Goal: Contribute content: Add original content to the website for others to see

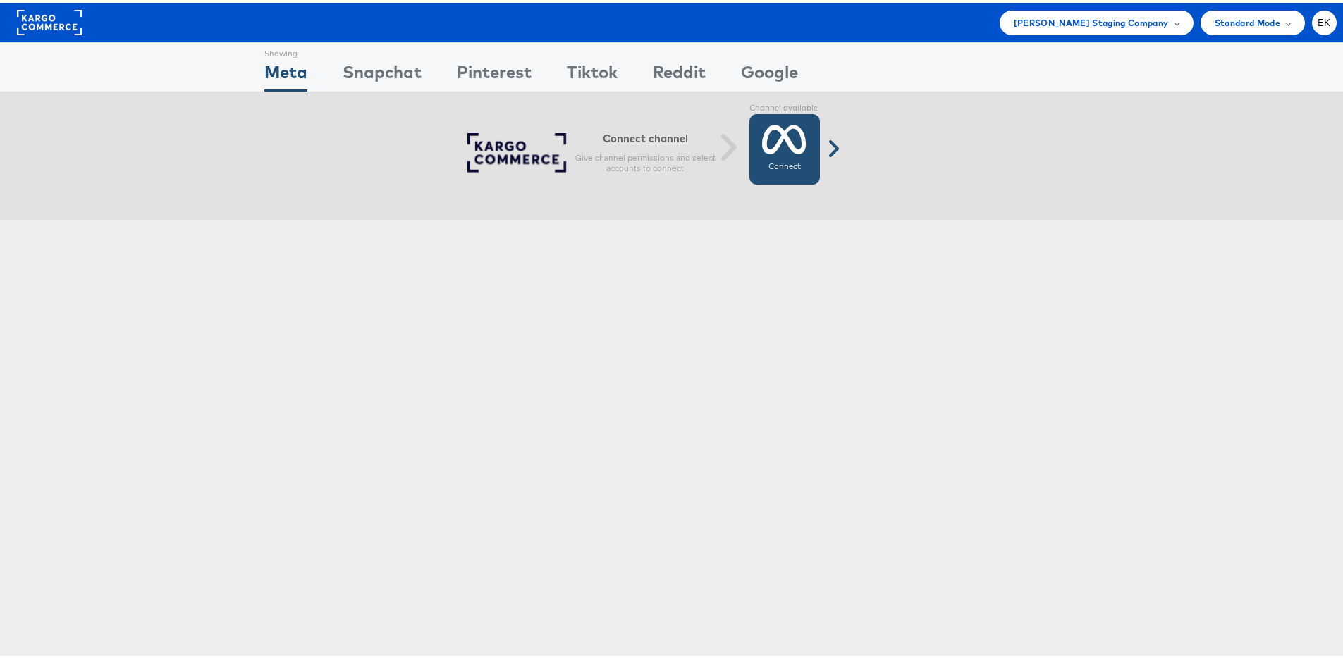
click at [773, 138] on icon at bounding box center [784, 136] width 44 height 35
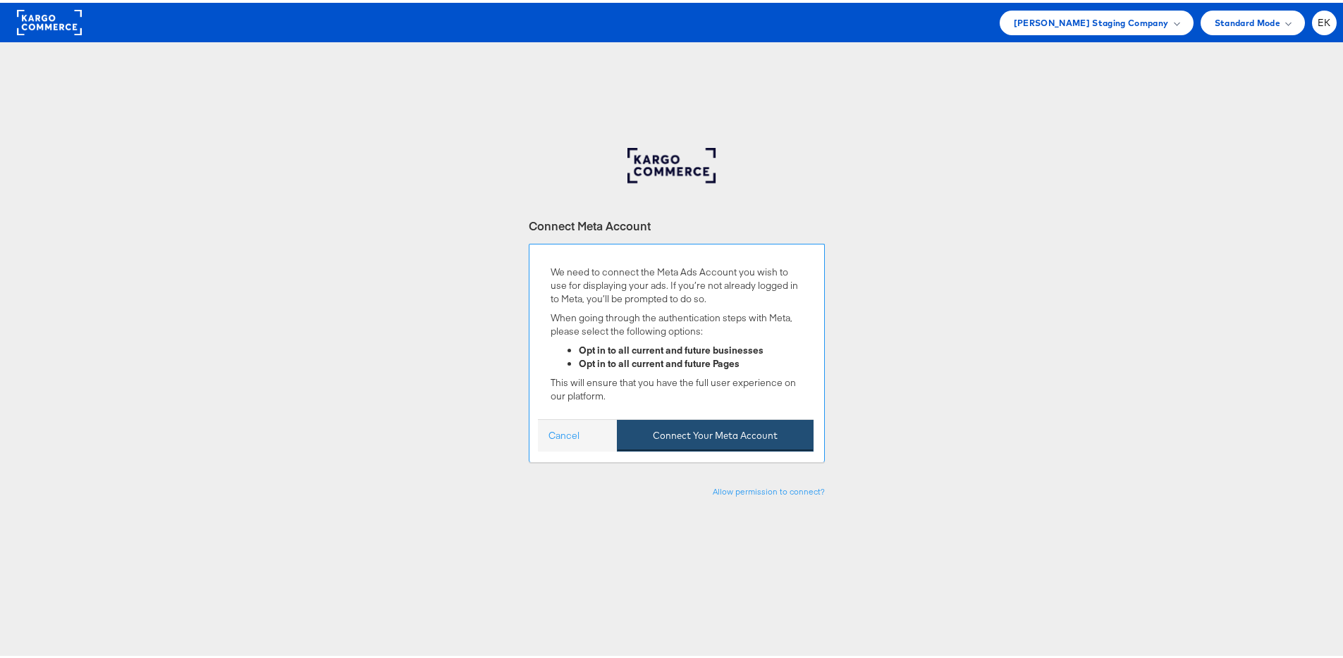
click at [743, 433] on button "Connect Your Meta Account" at bounding box center [715, 433] width 197 height 32
click at [734, 440] on button "Connect Your Meta Account" at bounding box center [715, 433] width 197 height 32
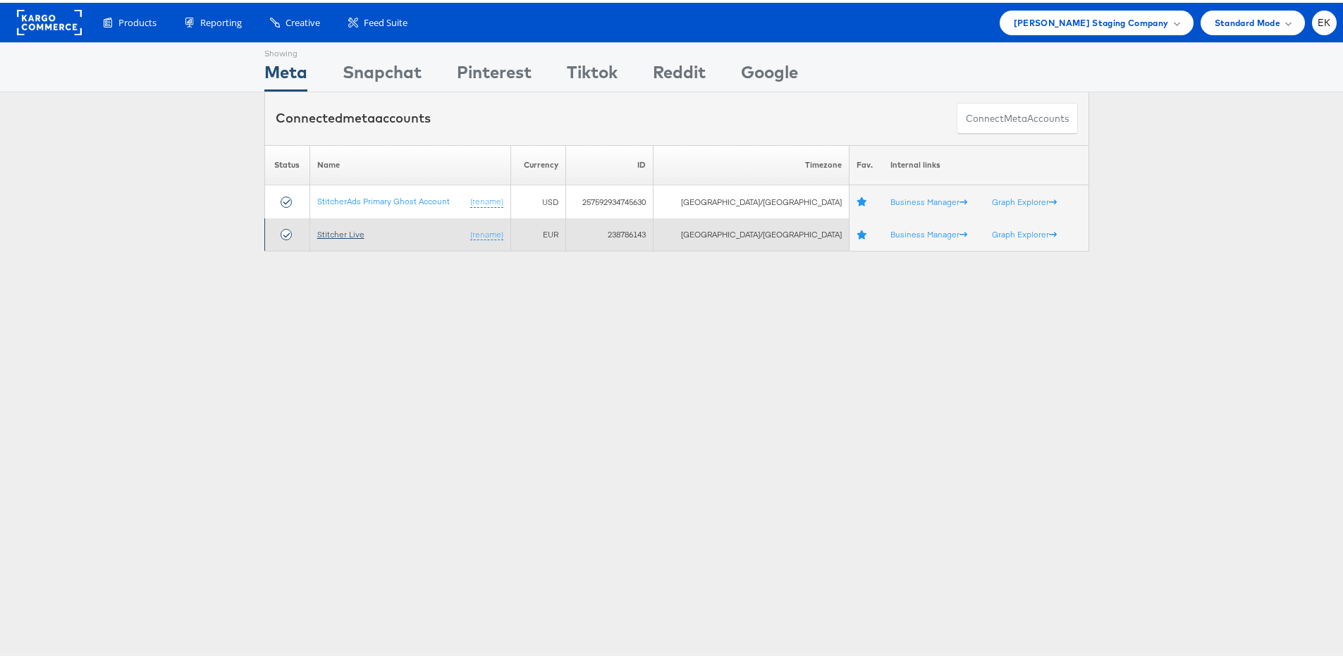
click at [328, 235] on link "Stitcher Live" at bounding box center [340, 231] width 47 height 11
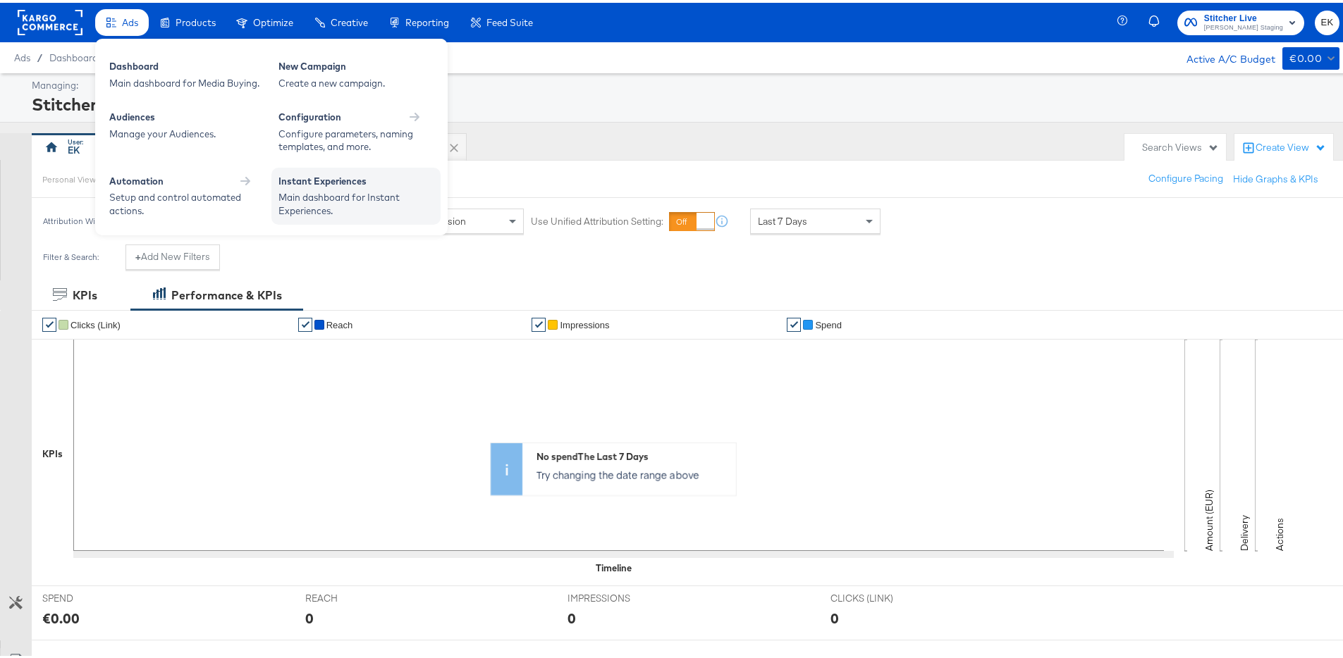
click at [313, 188] on div "Main dashboard for Instant Experiences." at bounding box center [355, 201] width 155 height 26
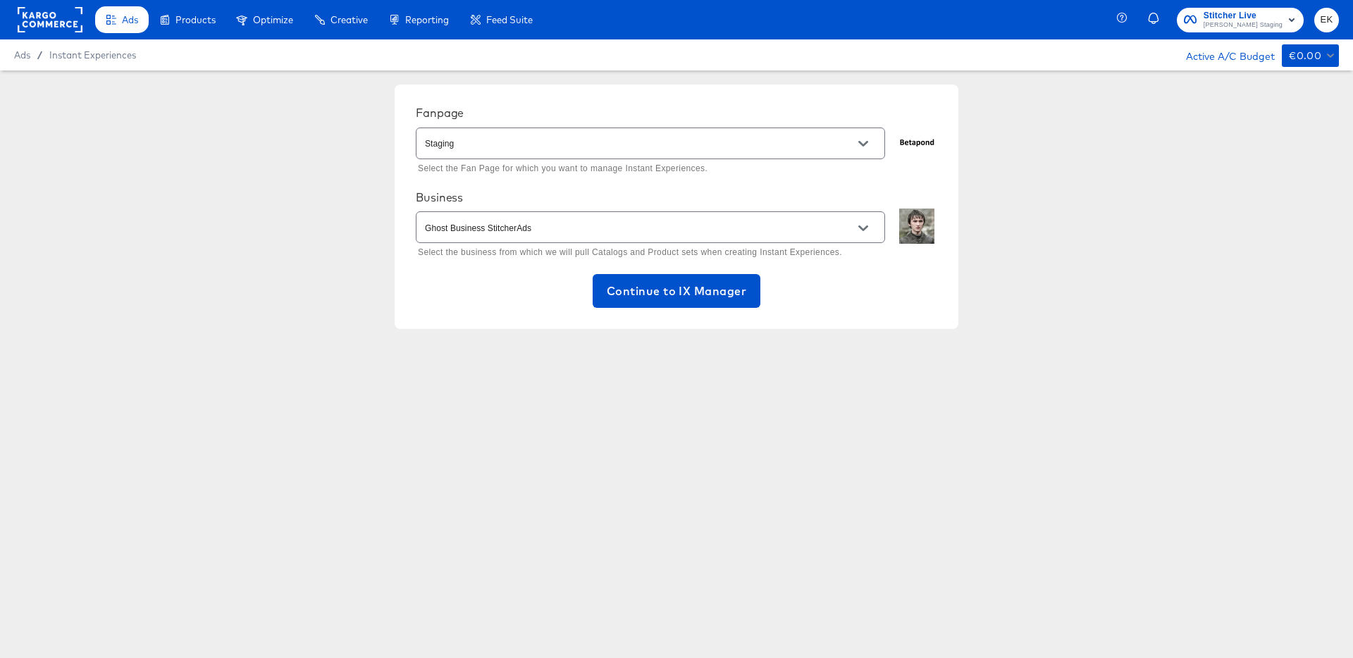
click at [844, 136] on input "Staging" at bounding box center [639, 144] width 435 height 16
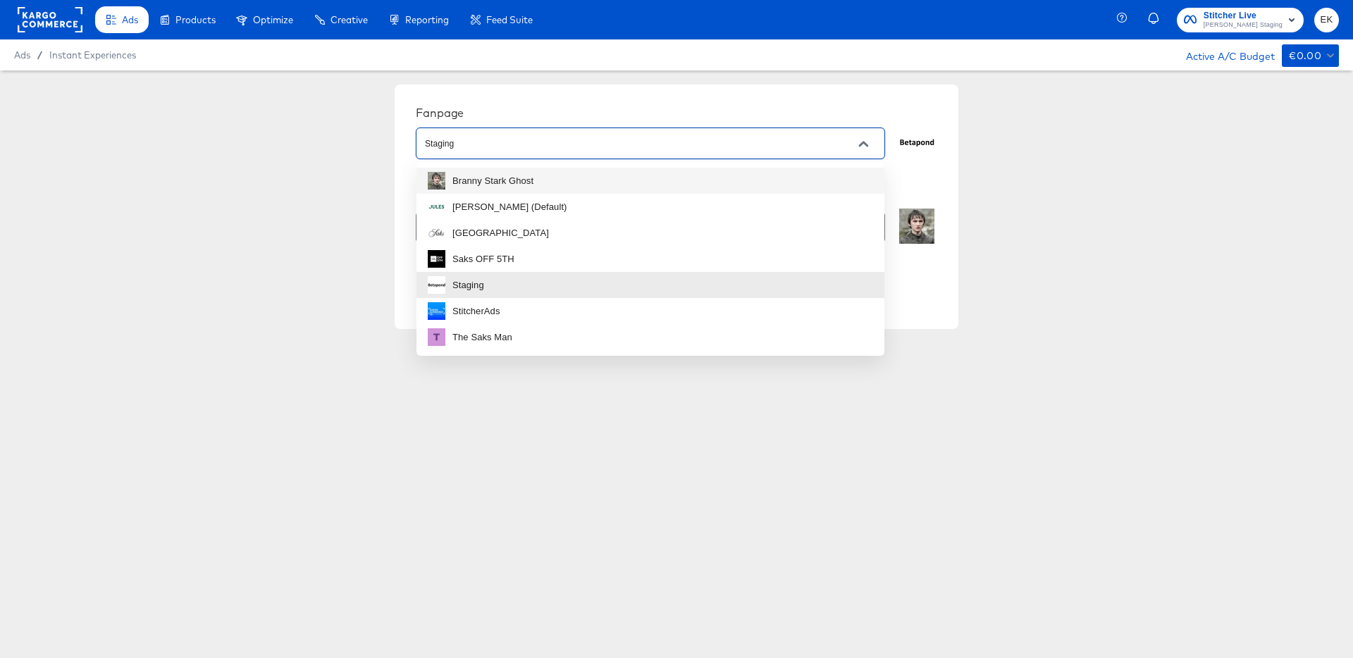
click at [522, 184] on div "Branny Stark Ghost" at bounding box center [492, 181] width 81 height 14
type input "Branny Stark Ghost"
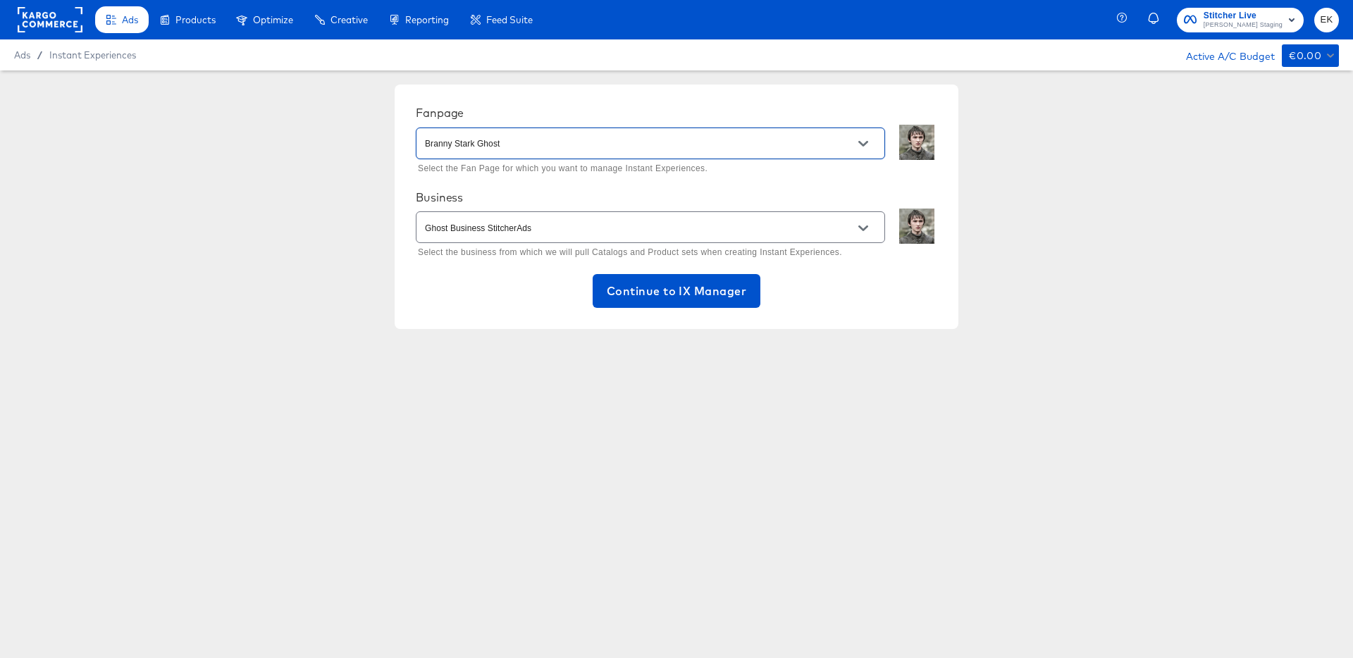
click at [868, 230] on icon "Open" at bounding box center [863, 228] width 10 height 10
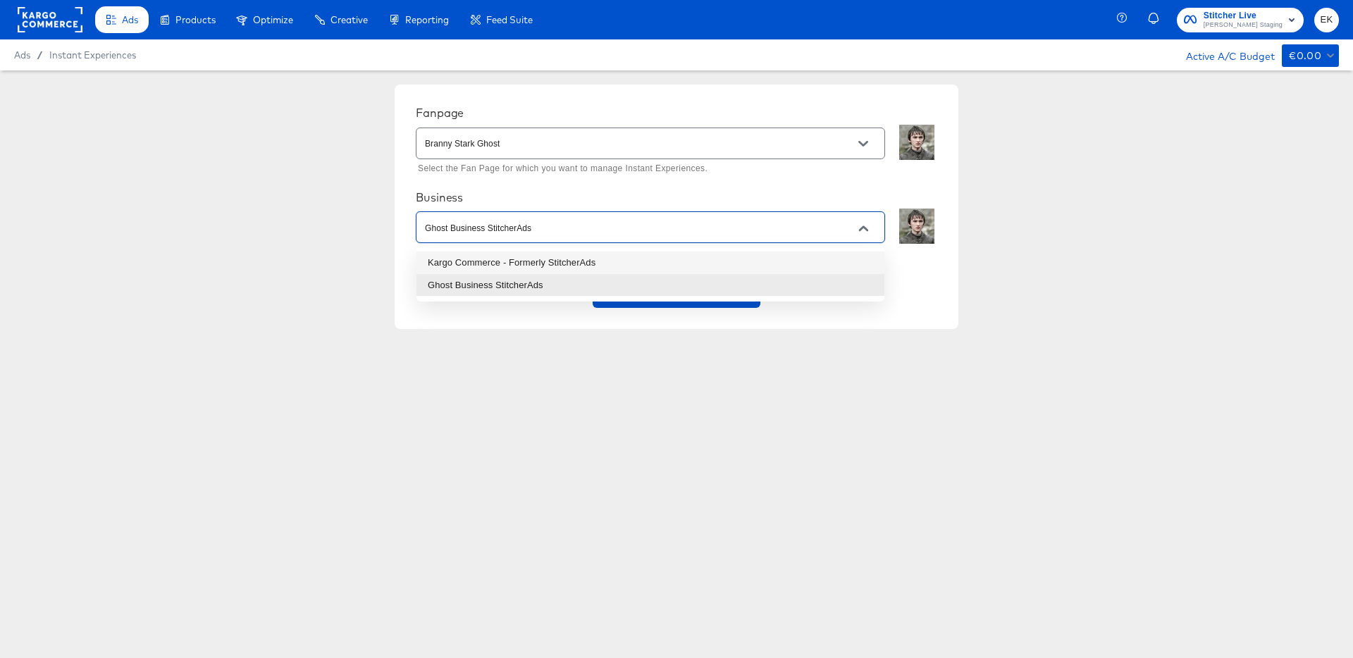
click at [553, 259] on li "Kargo Commerce - Formerly StitcherAds" at bounding box center [651, 263] width 468 height 23
type input "Kargo Commerce - Formerly StitcherAds"
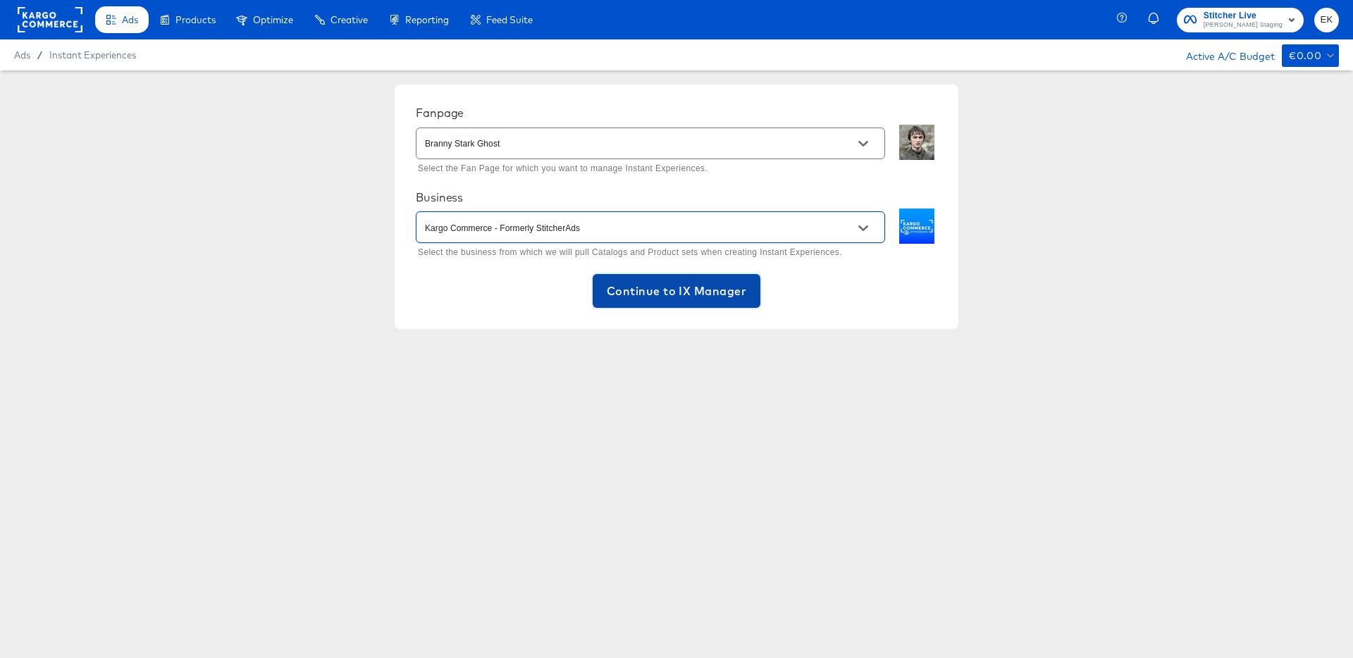
click at [665, 300] on span "Continue to IX Manager" at bounding box center [677, 291] width 140 height 20
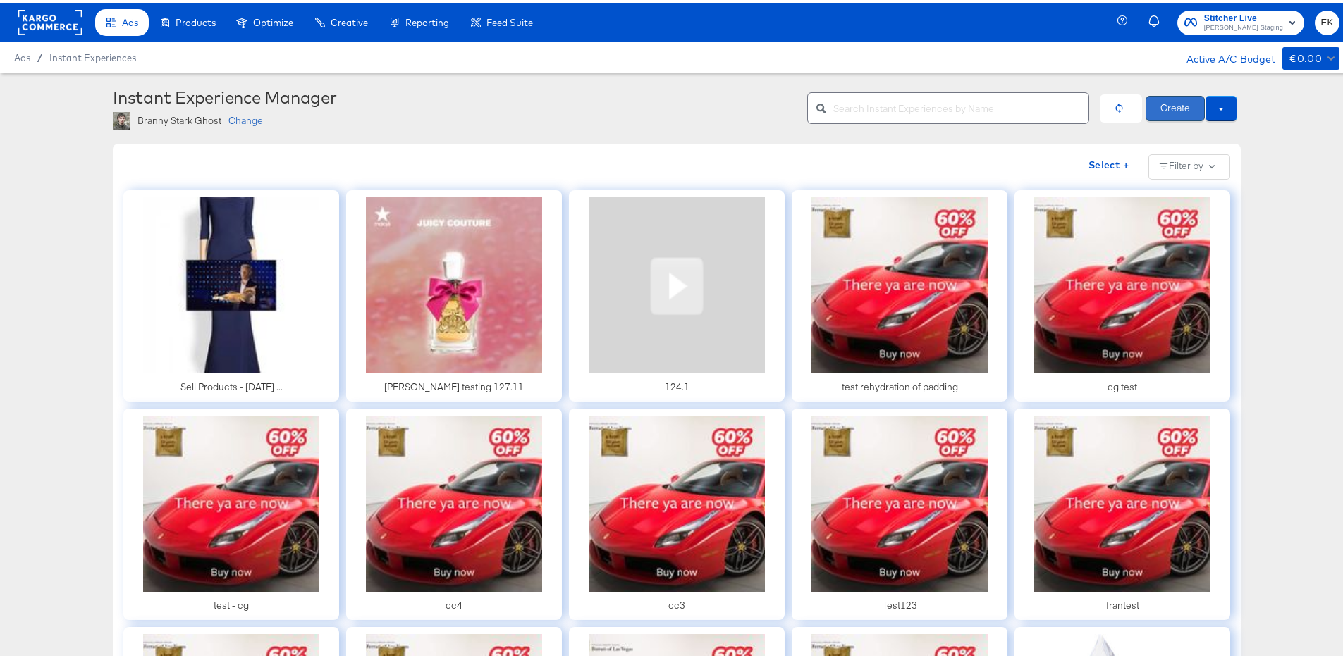
click at [1171, 111] on button "Create" at bounding box center [1174, 105] width 59 height 25
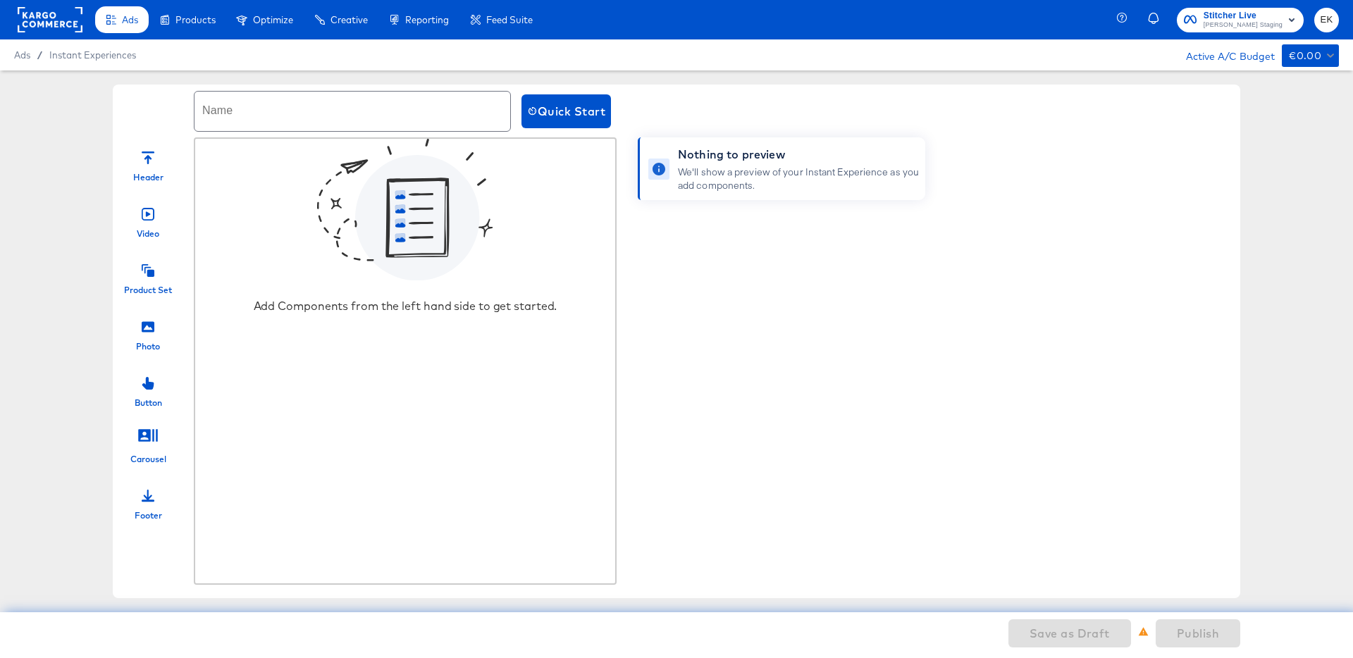
click at [409, 107] on input "text" at bounding box center [353, 111] width 316 height 39
type input "Ix Test QA EK"
click at [148, 276] on icon at bounding box center [148, 270] width 13 height 13
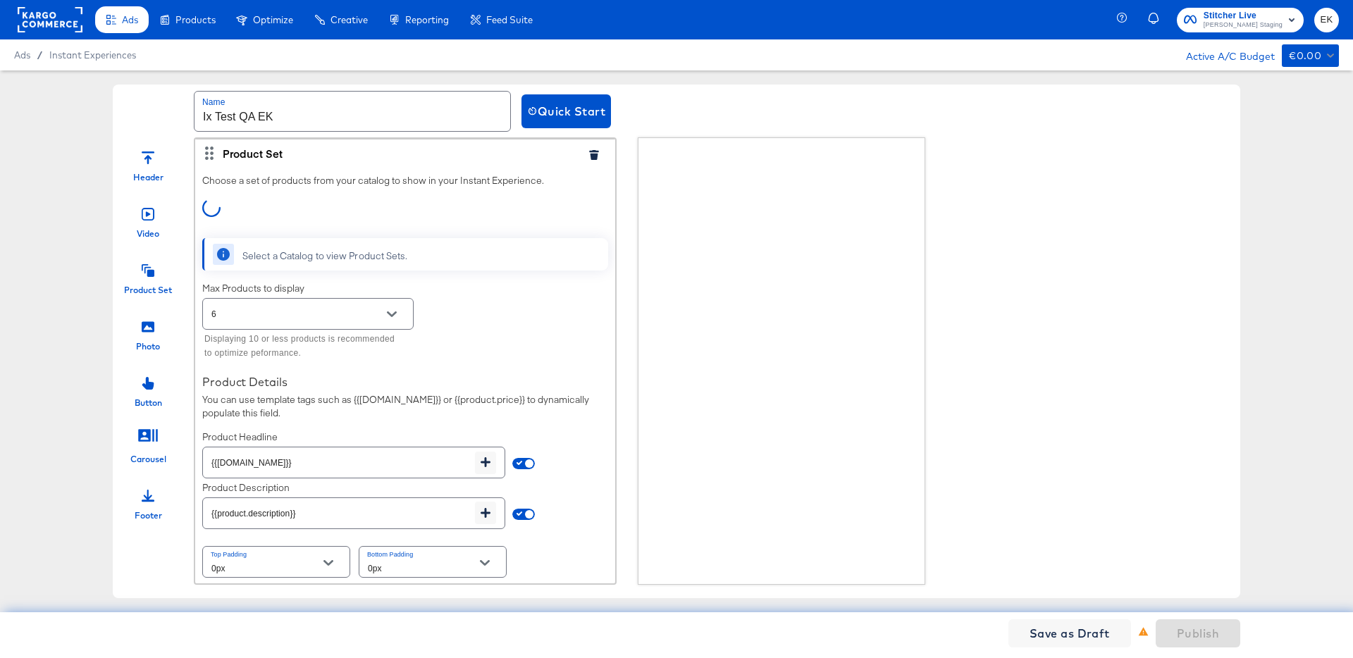
click at [137, 330] on div "Photo" at bounding box center [148, 331] width 70 height 42
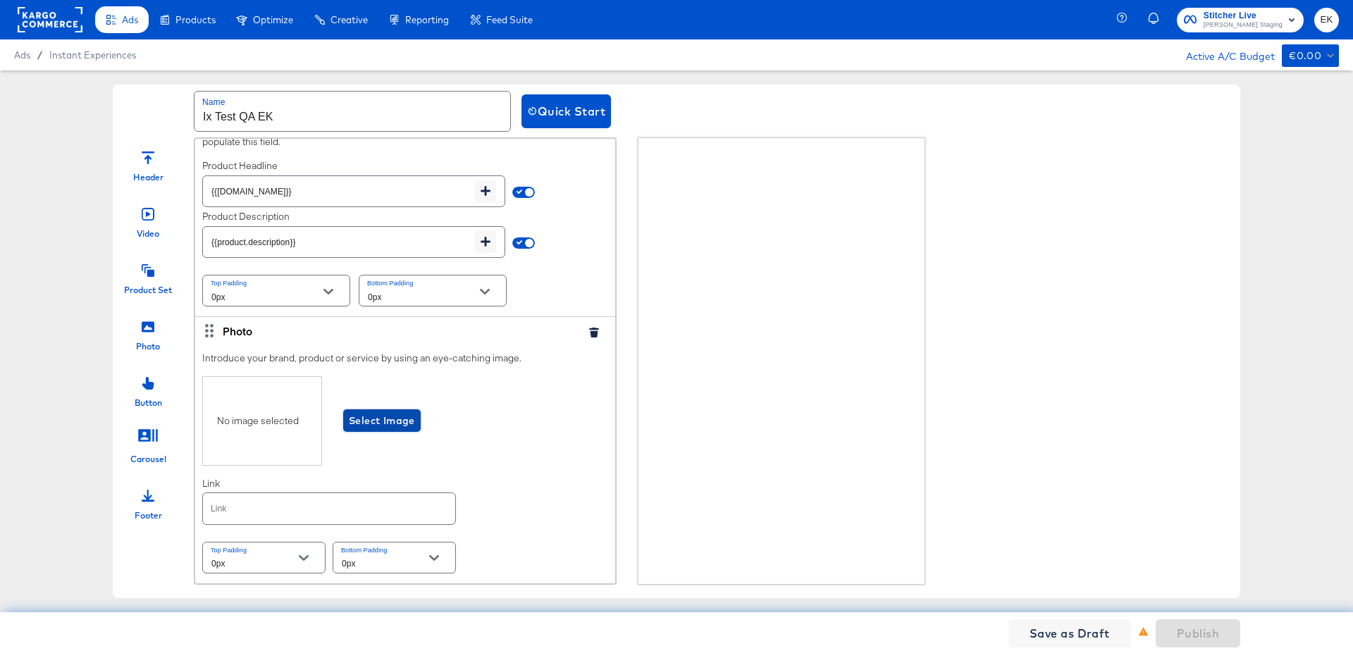
click at [371, 431] on button "Select Image" at bounding box center [382, 420] width 78 height 23
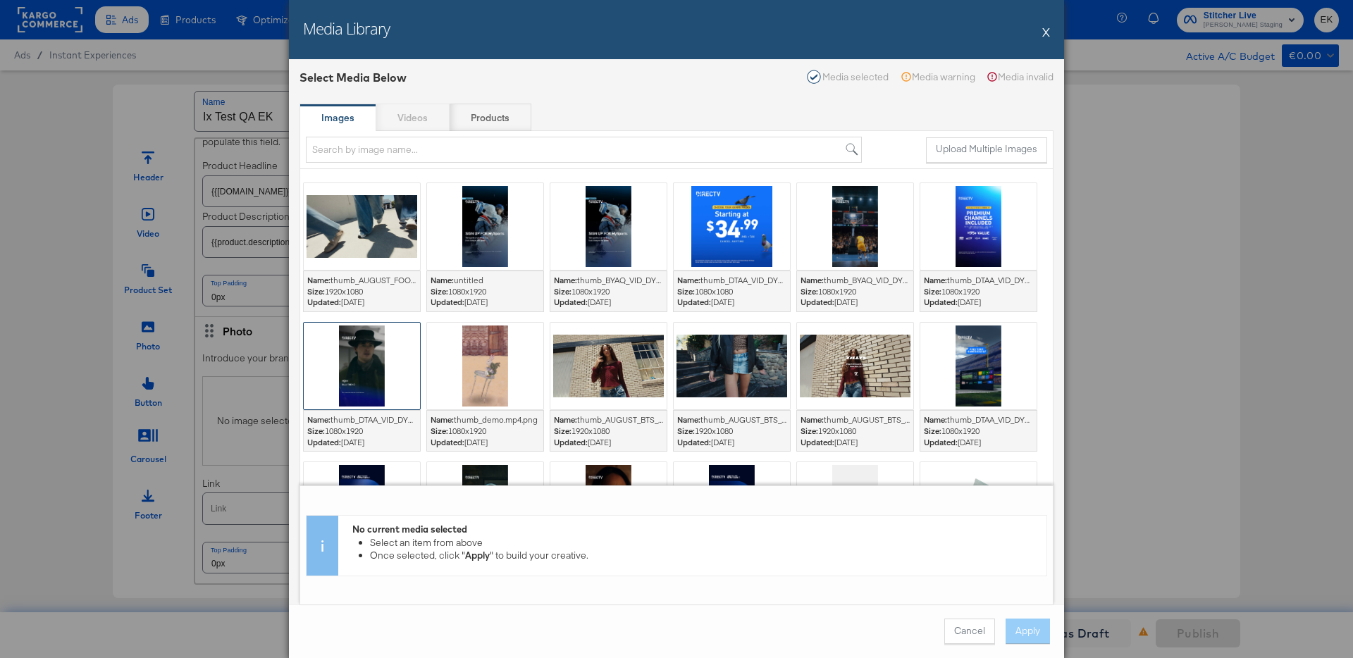
click at [371, 360] on div at bounding box center [362, 366] width 116 height 87
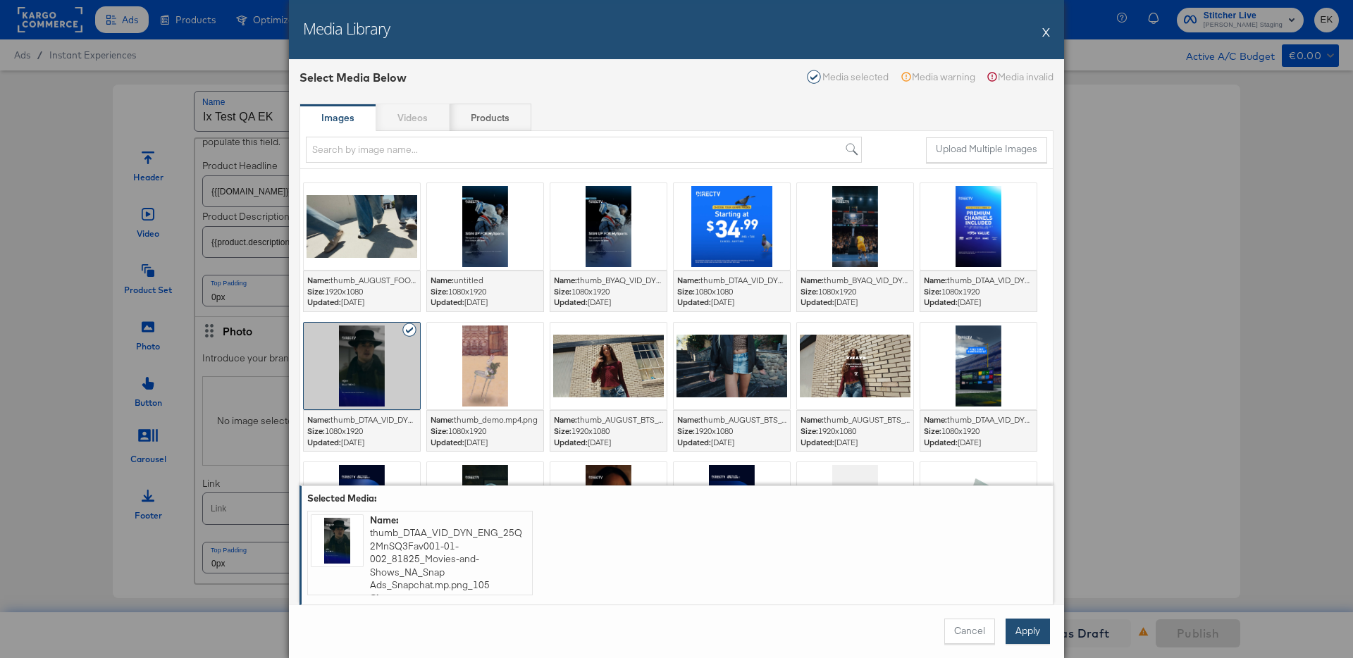
click at [1015, 622] on button "Apply" at bounding box center [1028, 631] width 44 height 25
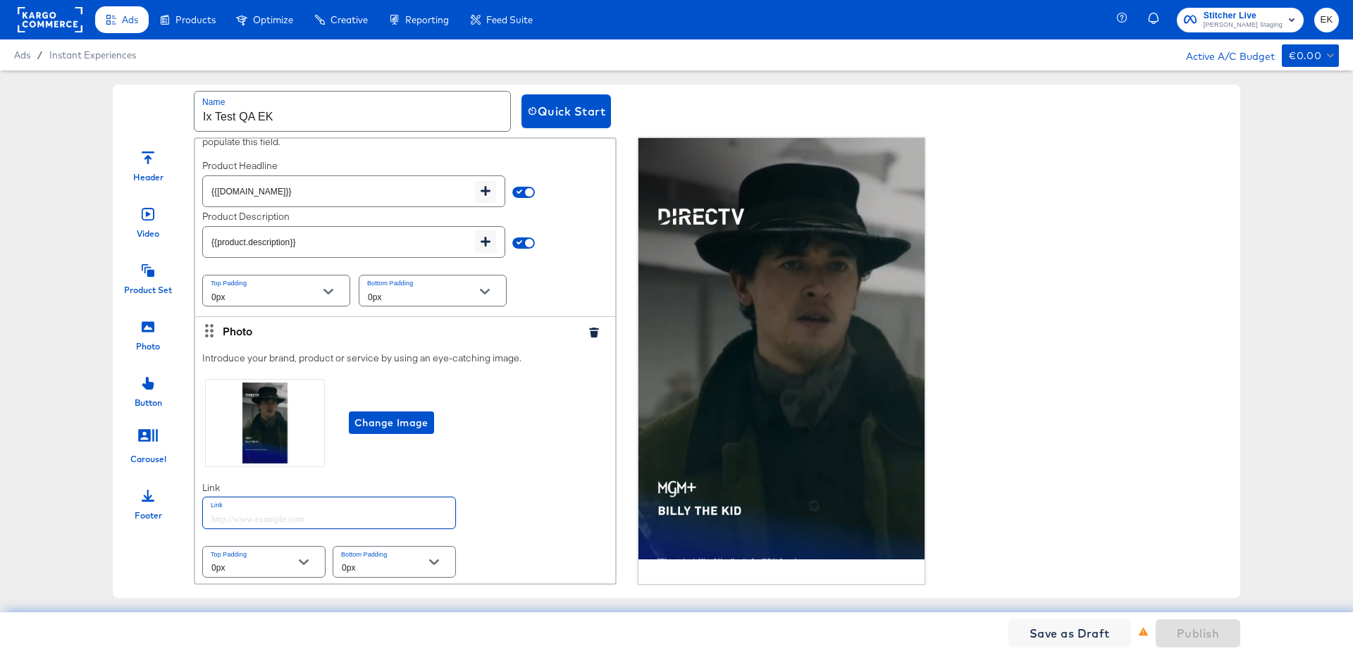
click at [242, 525] on input "text" at bounding box center [329, 513] width 252 height 30
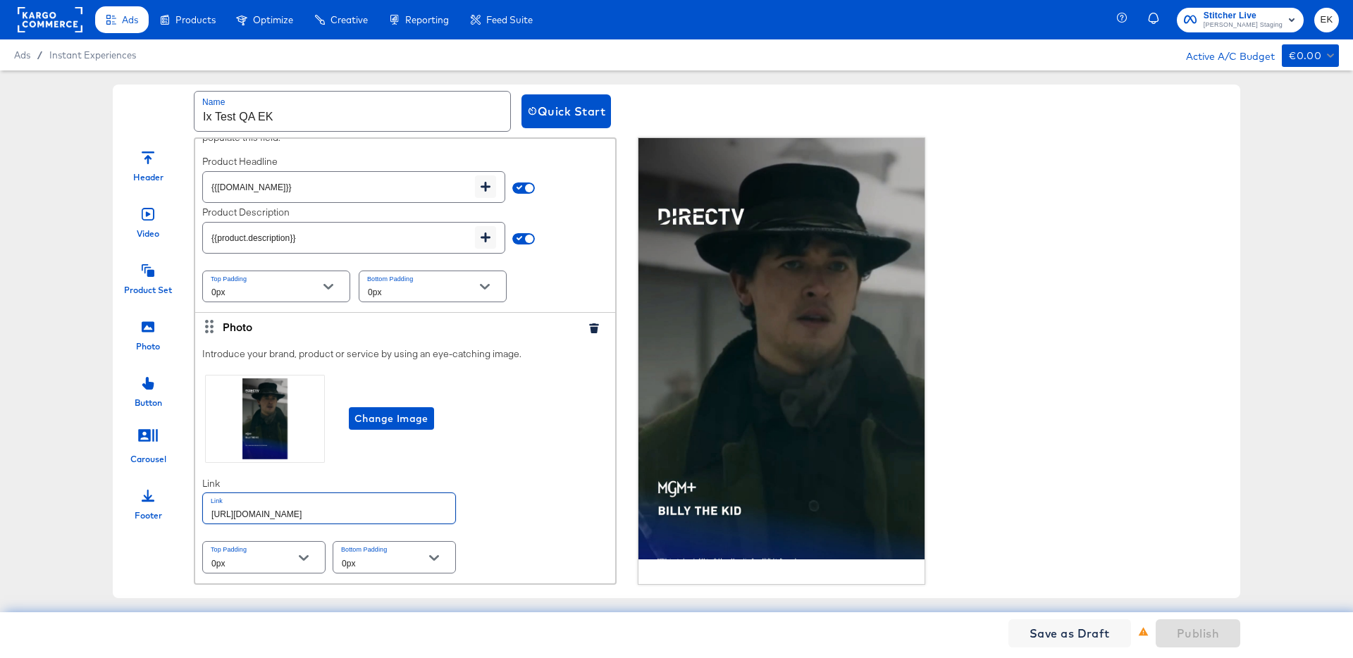
scroll to position [0, 0]
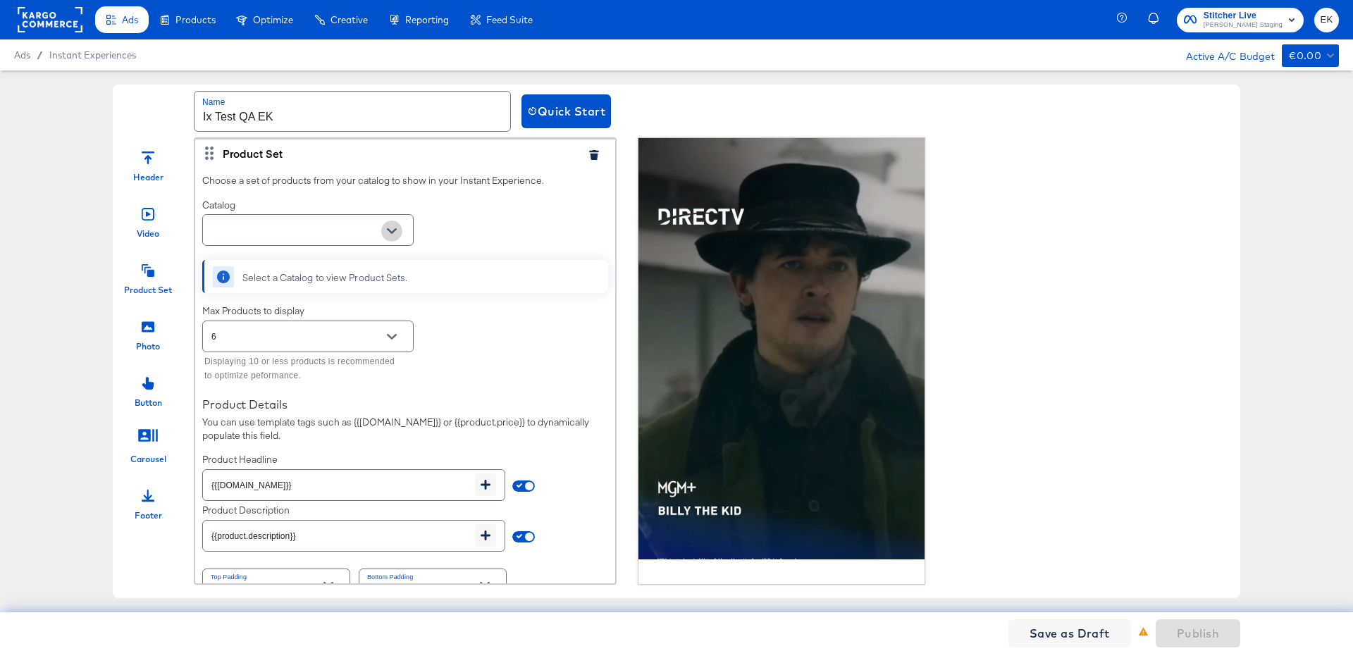
click at [392, 228] on icon "Open" at bounding box center [392, 231] width 10 height 10
type input "http://www.kargo.com"
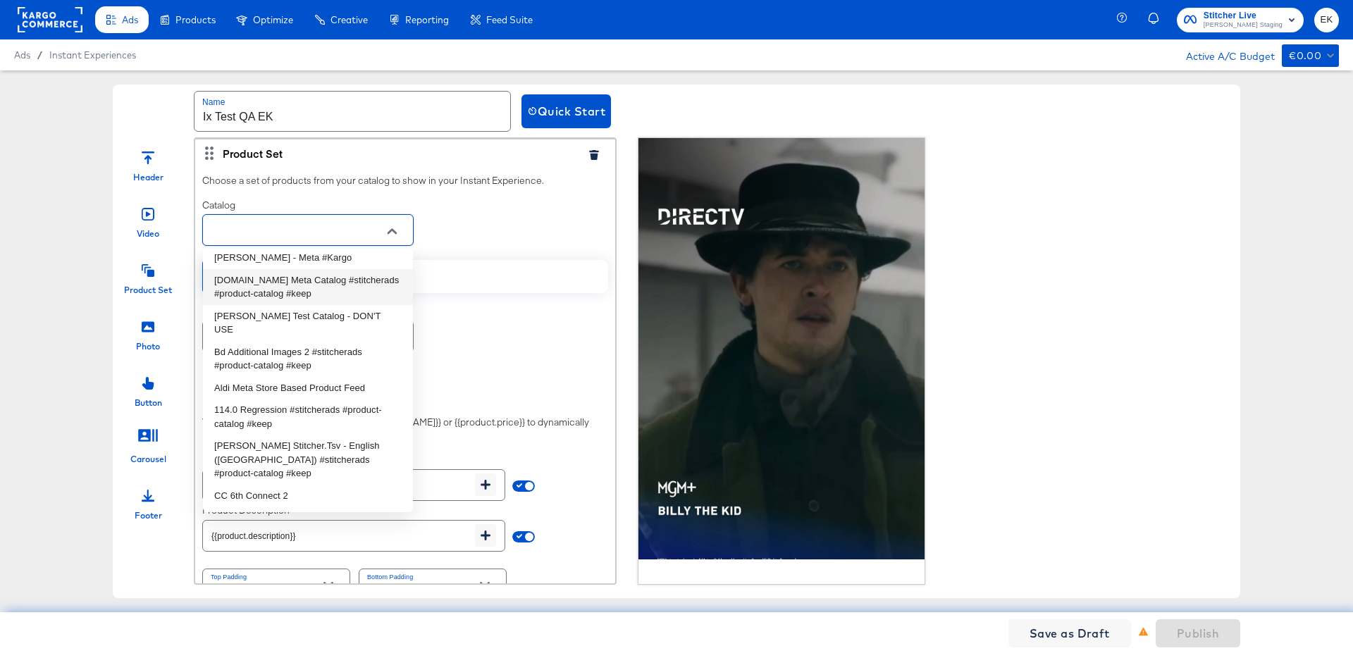
scroll to position [393, 0]
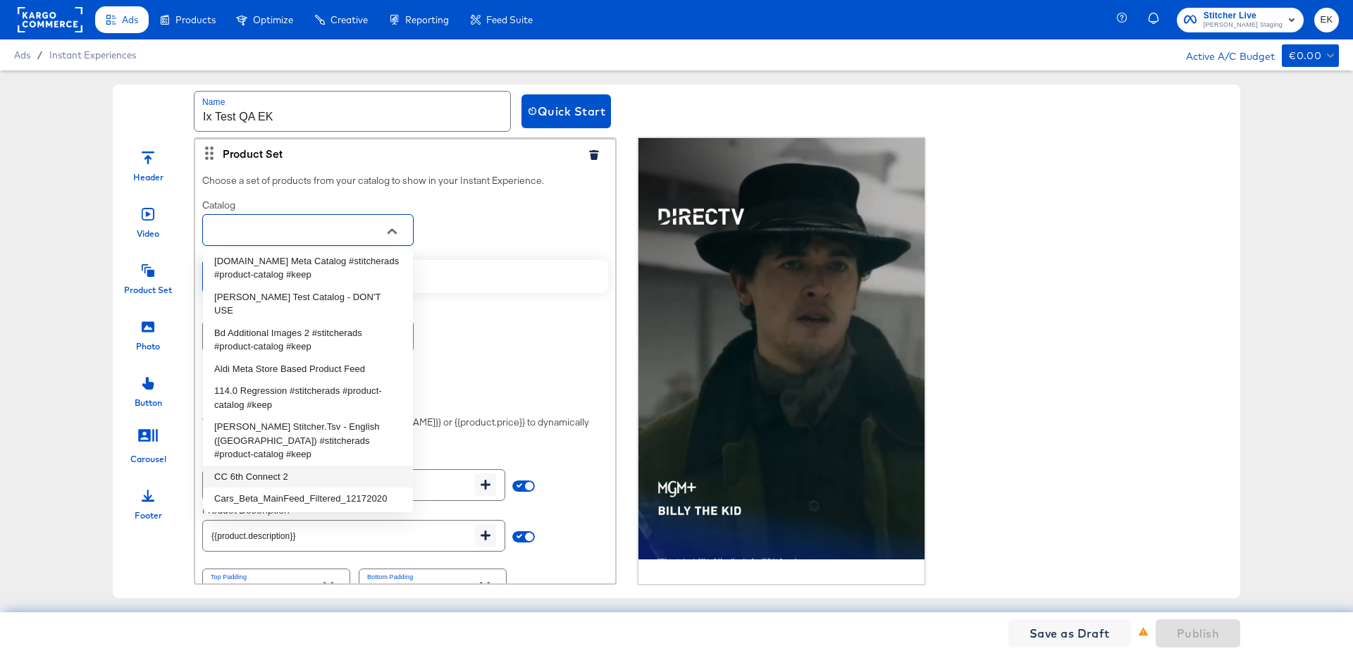
click at [266, 466] on li "CC 6th Connect 2" at bounding box center [308, 477] width 210 height 23
type input "CC 6th Connect 2"
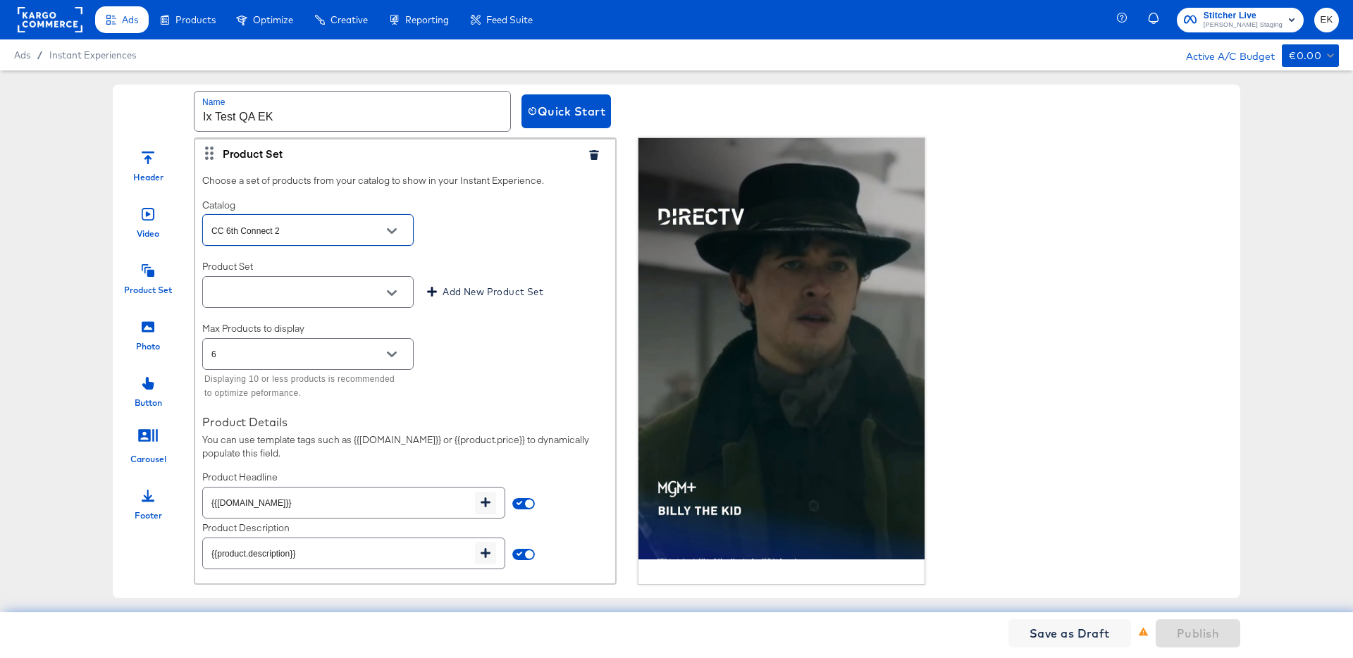
click at [388, 292] on icon "Open" at bounding box center [392, 293] width 10 height 10
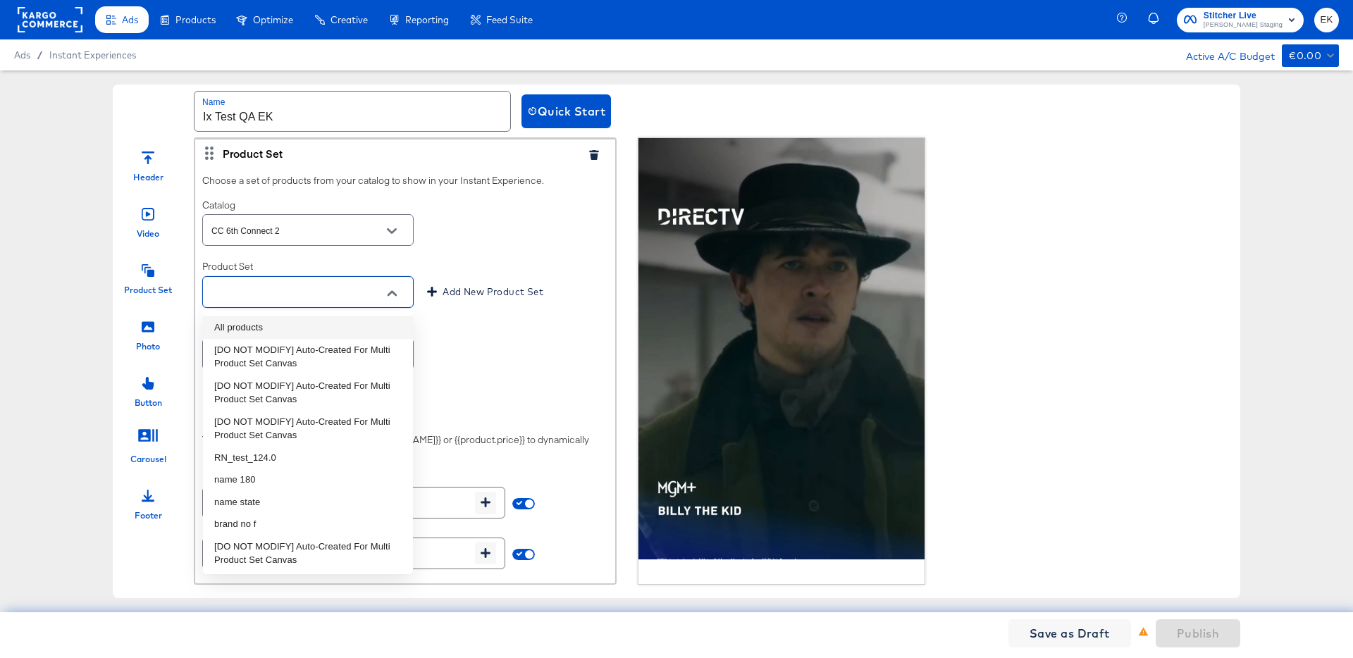
click at [324, 320] on li "All products" at bounding box center [308, 327] width 210 height 23
type input "All products"
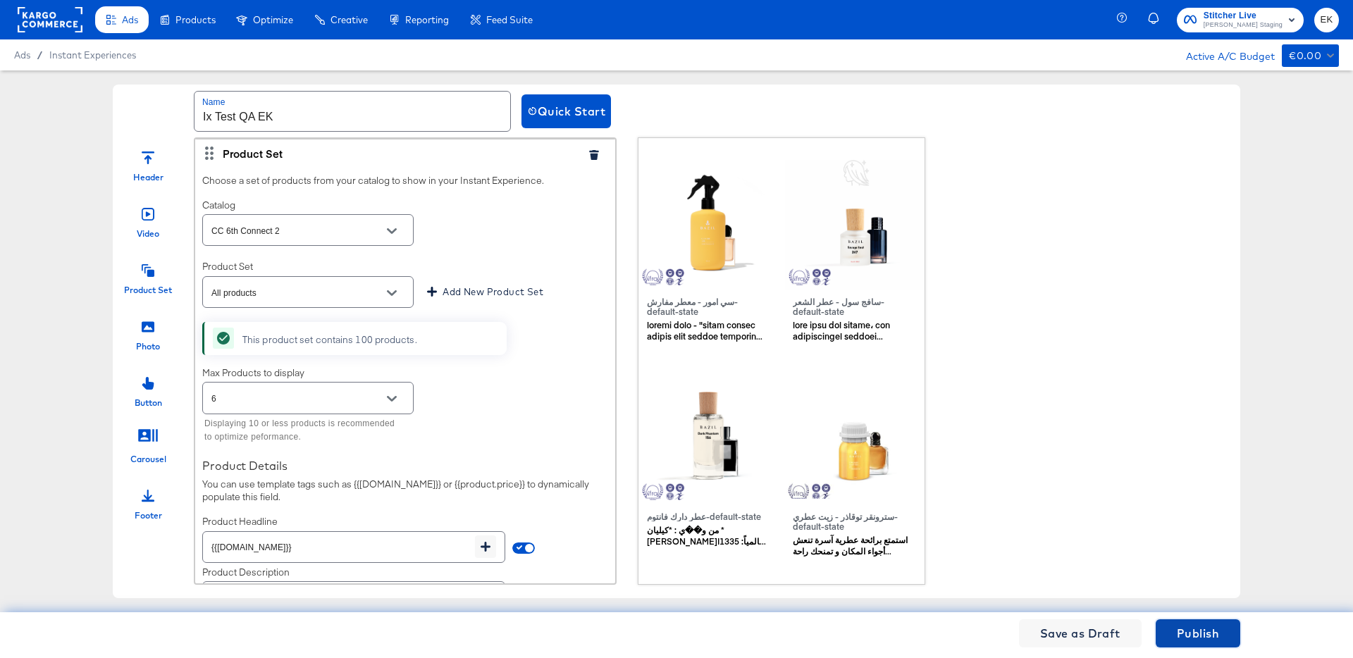
click at [1193, 627] on span "Publish" at bounding box center [1198, 634] width 42 height 20
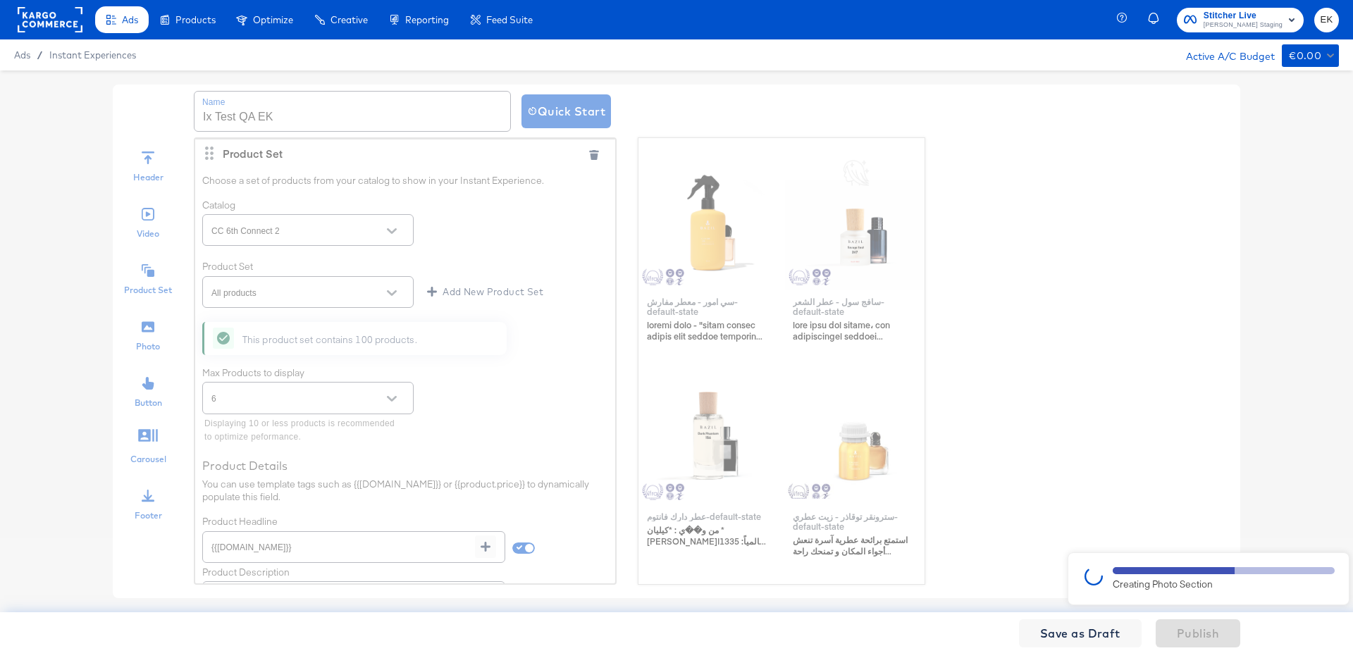
drag, startPoint x: 297, startPoint y: 121, endPoint x: 209, endPoint y: 120, distance: 88.8
click at [209, 119] on div at bounding box center [676, 341] width 1353 height 542
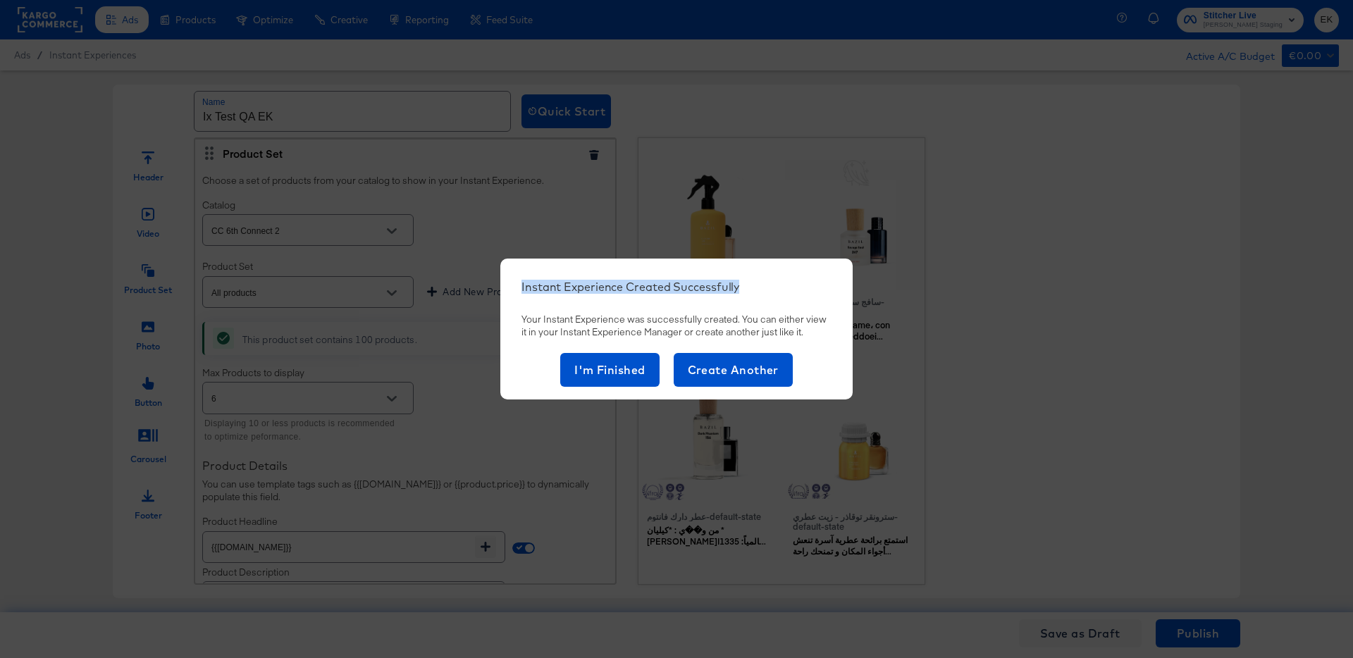
drag, startPoint x: 519, startPoint y: 286, endPoint x: 749, endPoint y: 297, distance: 229.3
click at [749, 297] on div "Instant Experience Created Successfully Your Instant Experience was successfull…" at bounding box center [676, 329] width 352 height 141
click at [625, 371] on span "I'm Finished" at bounding box center [609, 370] width 71 height 20
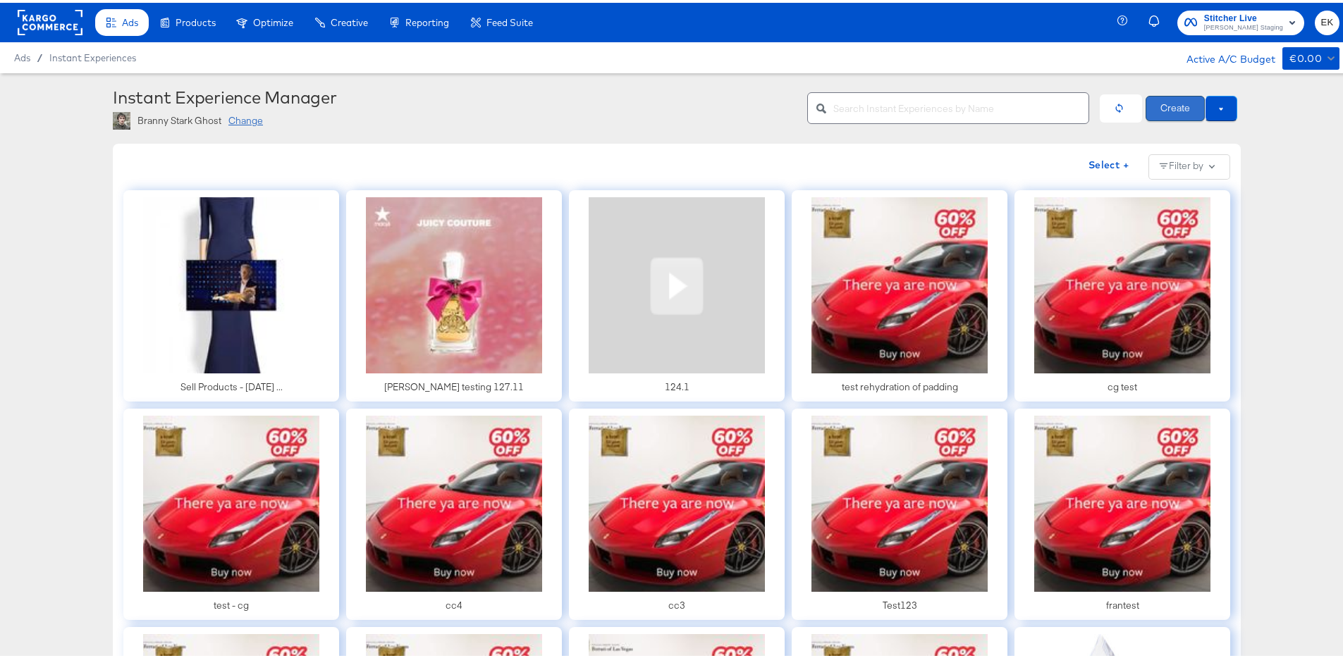
click at [1159, 109] on button "Create" at bounding box center [1174, 105] width 59 height 25
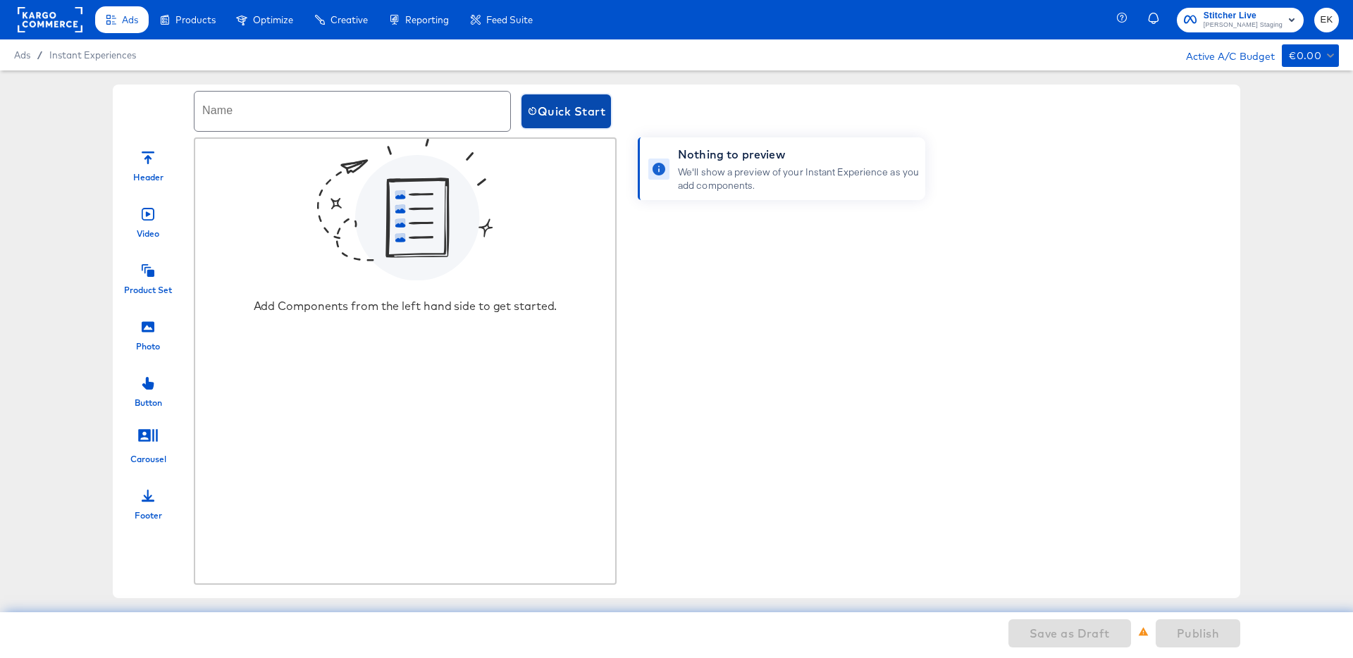
click at [582, 122] on button "Quick Start" at bounding box center [567, 111] width 90 height 34
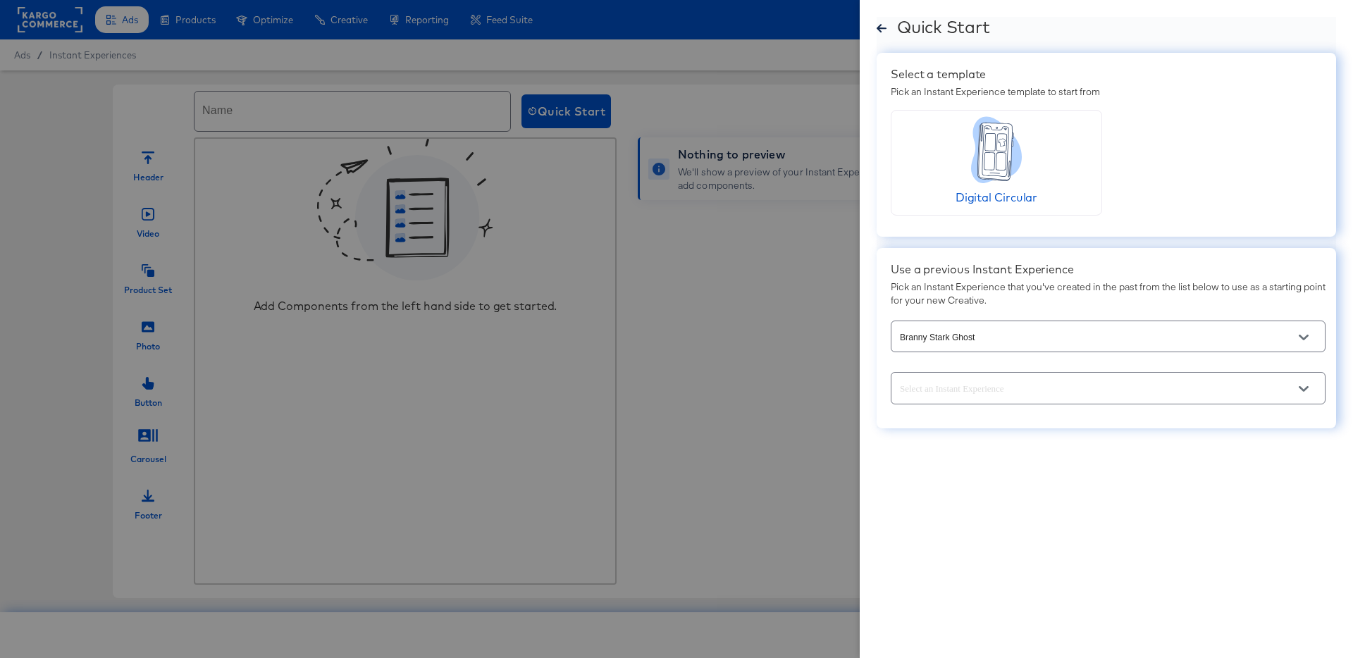
click at [1307, 392] on icon "Open" at bounding box center [1304, 389] width 10 height 10
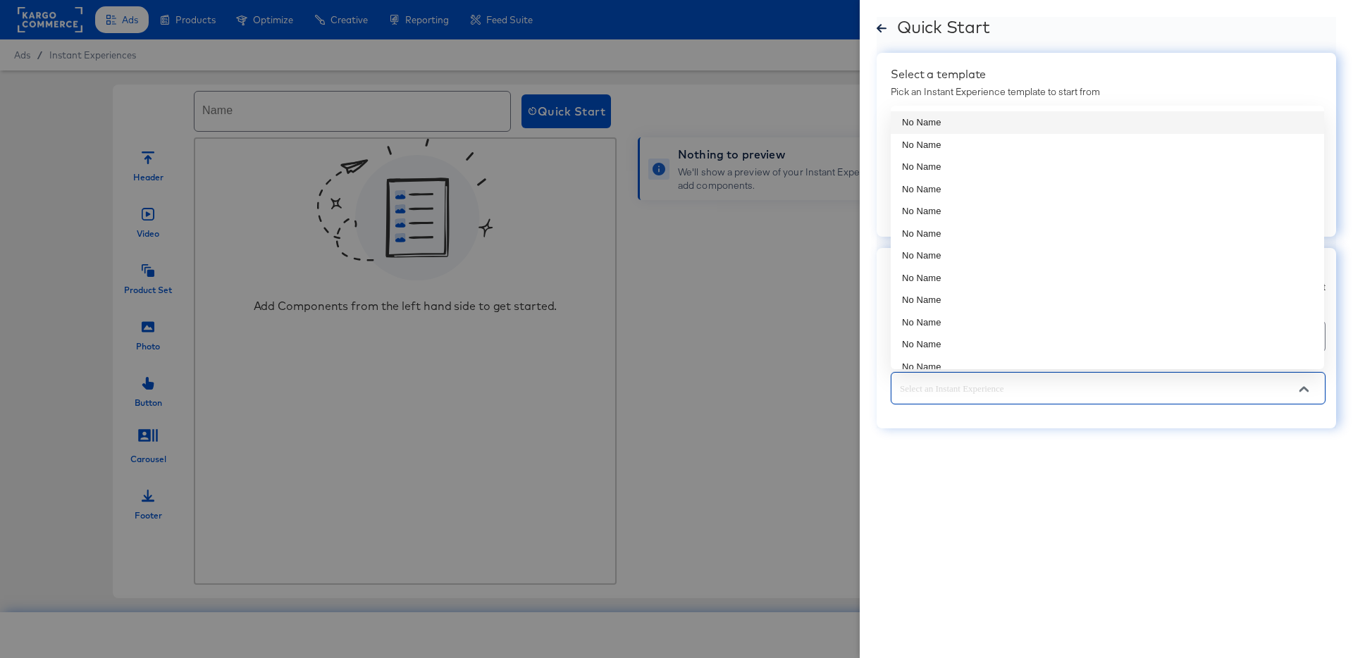
click at [961, 125] on li "No Name" at bounding box center [1107, 122] width 433 height 23
type input "No Name"
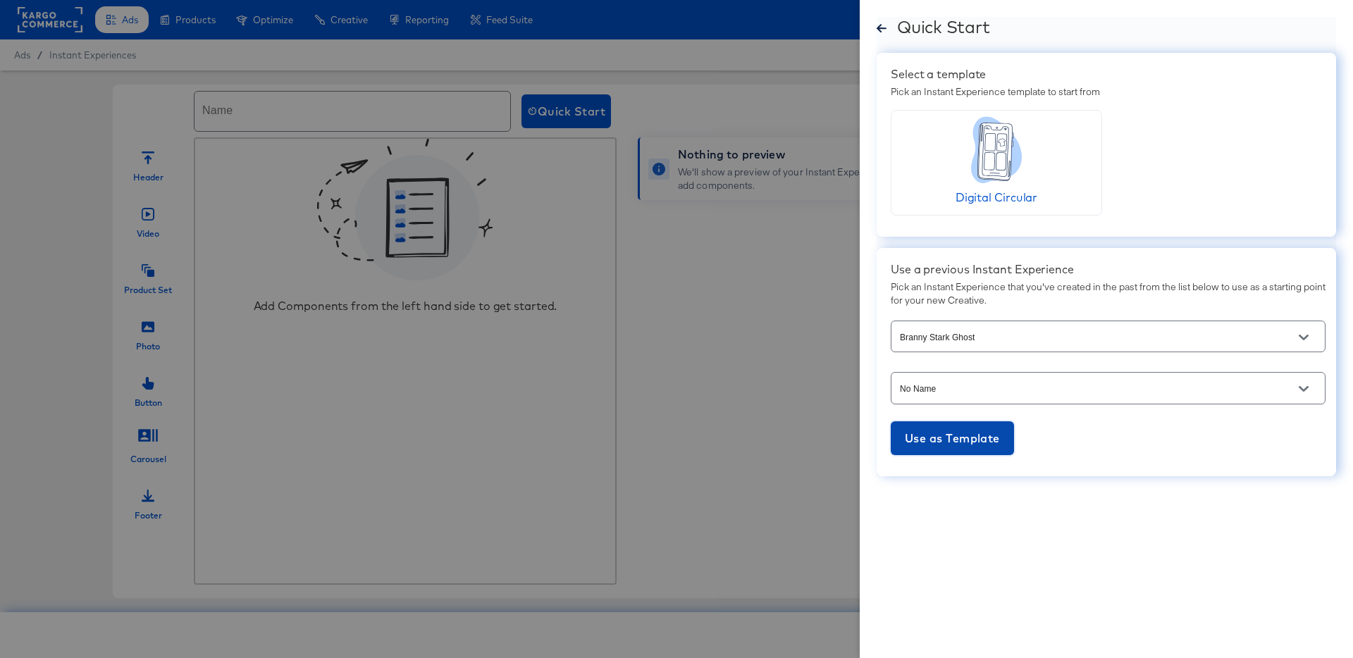
click at [951, 436] on span "Use as Template" at bounding box center [952, 439] width 95 height 20
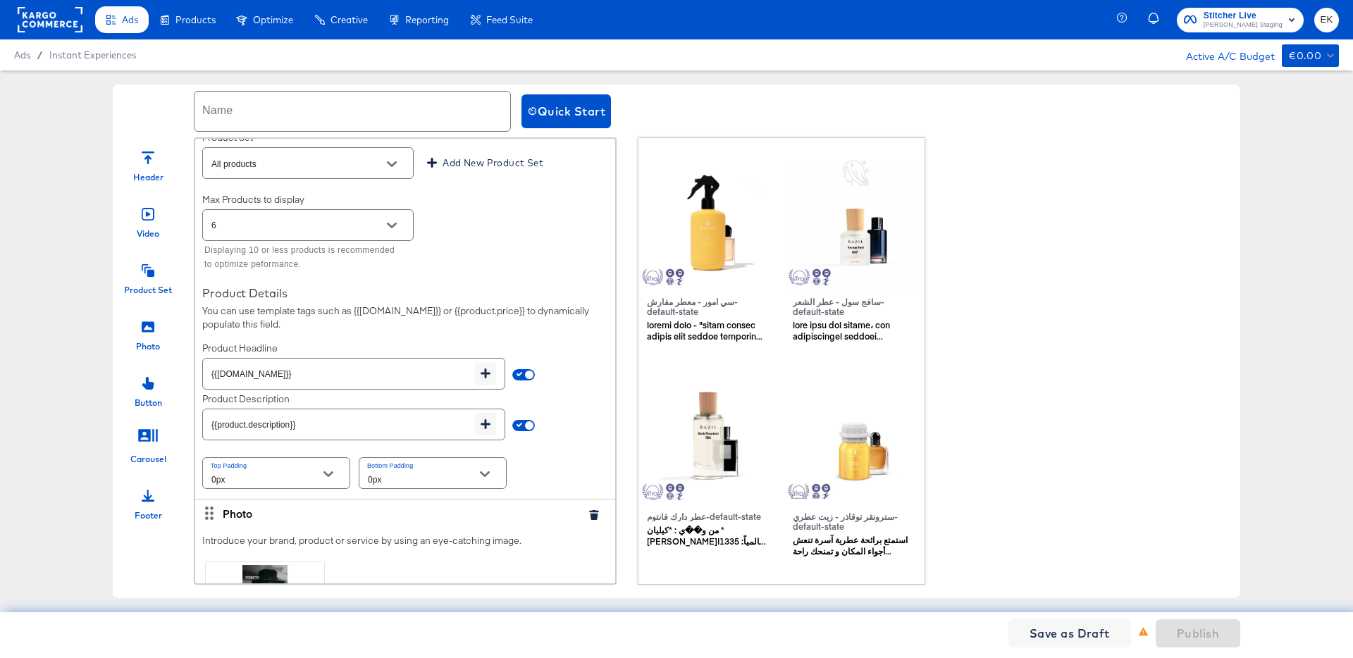
scroll to position [316, 0]
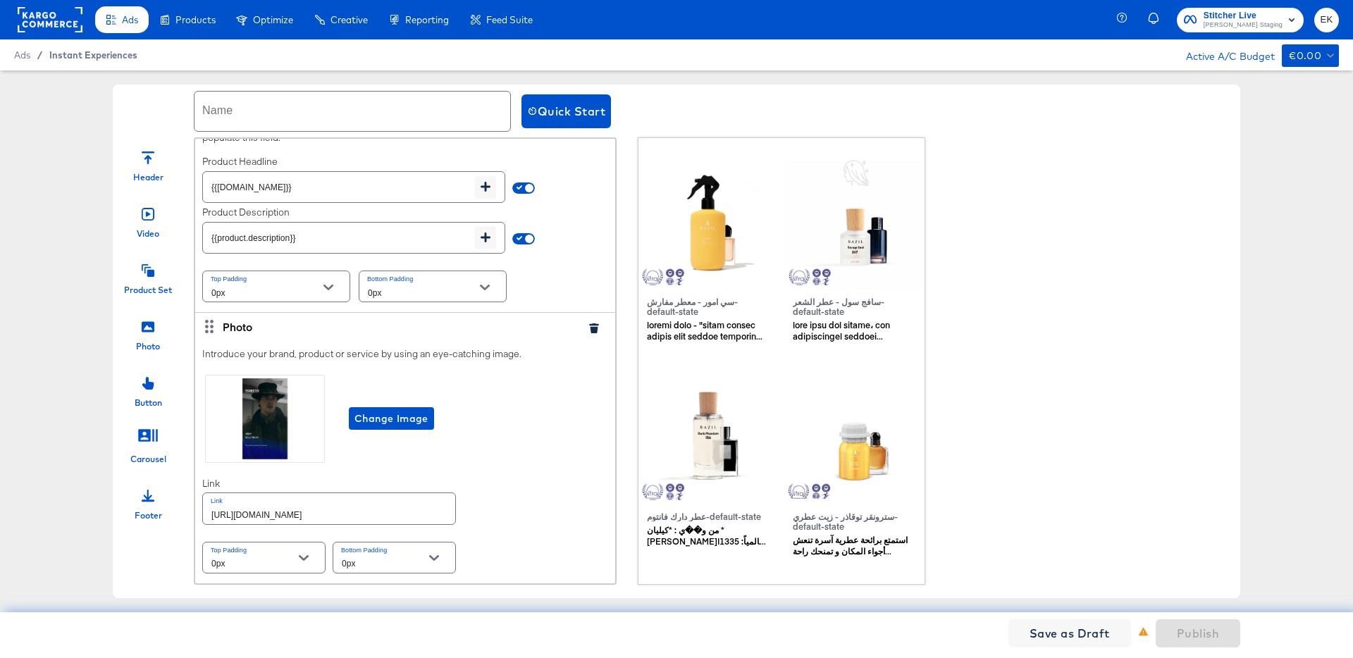
click at [99, 56] on span "Instant Experiences" at bounding box center [93, 54] width 88 height 11
